Goal: Information Seeking & Learning: Find specific fact

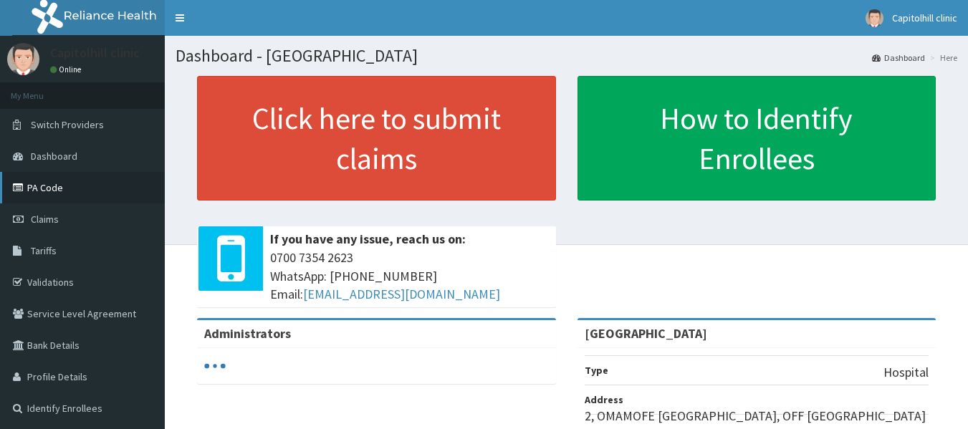
click at [52, 191] on link "PA Code" at bounding box center [82, 188] width 165 height 32
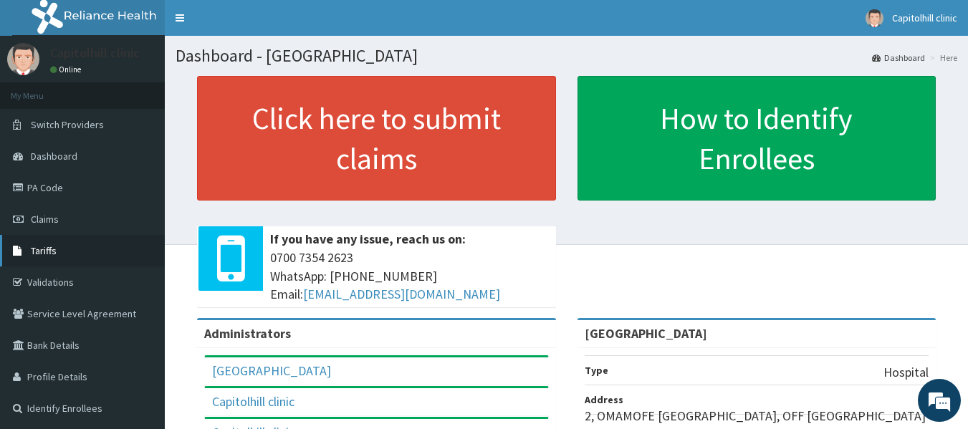
click at [59, 242] on link "Tariffs" at bounding box center [82, 251] width 165 height 32
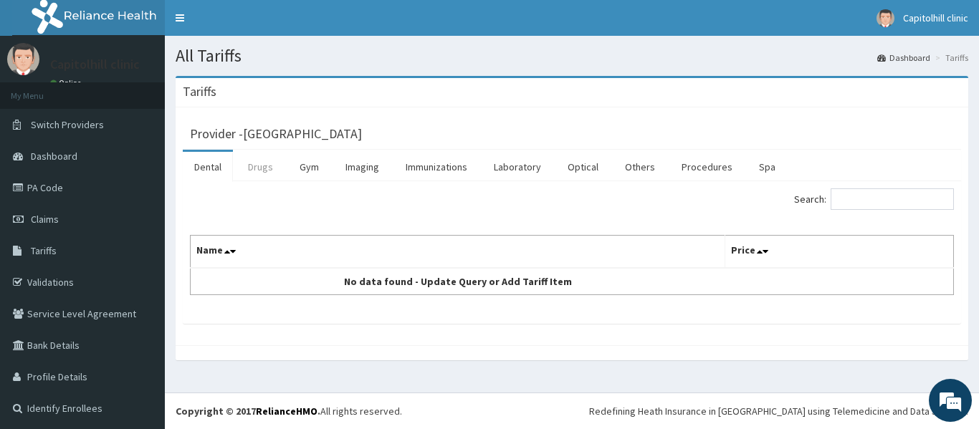
click at [252, 167] on link "Drugs" at bounding box center [260, 167] width 48 height 30
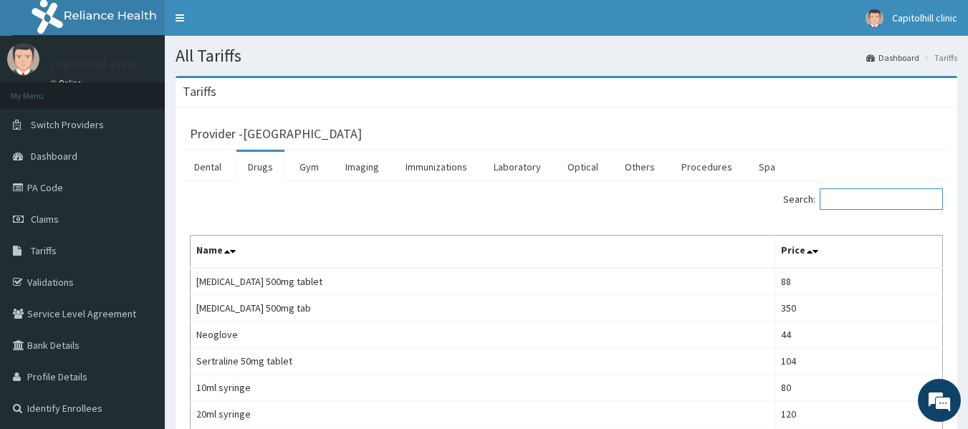
click at [849, 199] on input "Search:" at bounding box center [881, 198] width 123 height 21
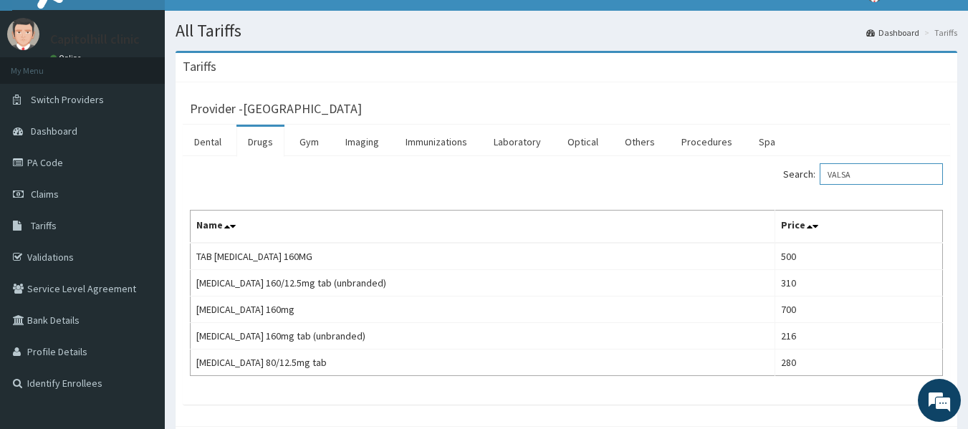
scroll to position [36, 0]
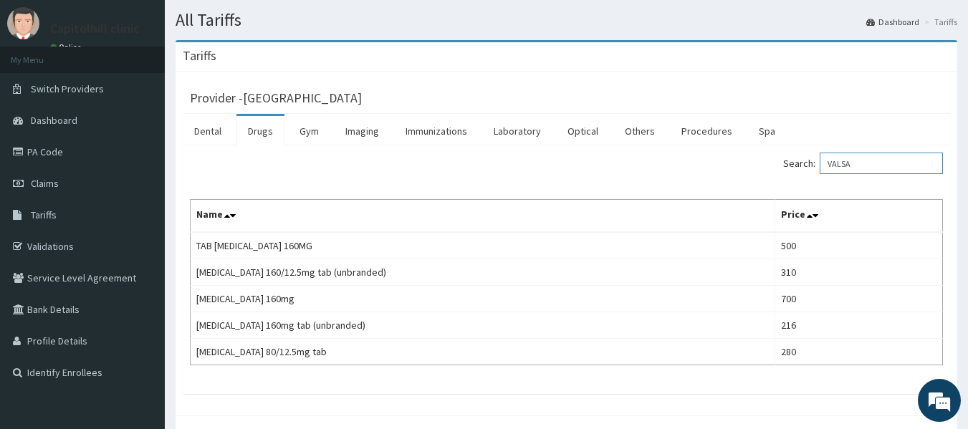
type input "VALSA"
